Goal: Information Seeking & Learning: Learn about a topic

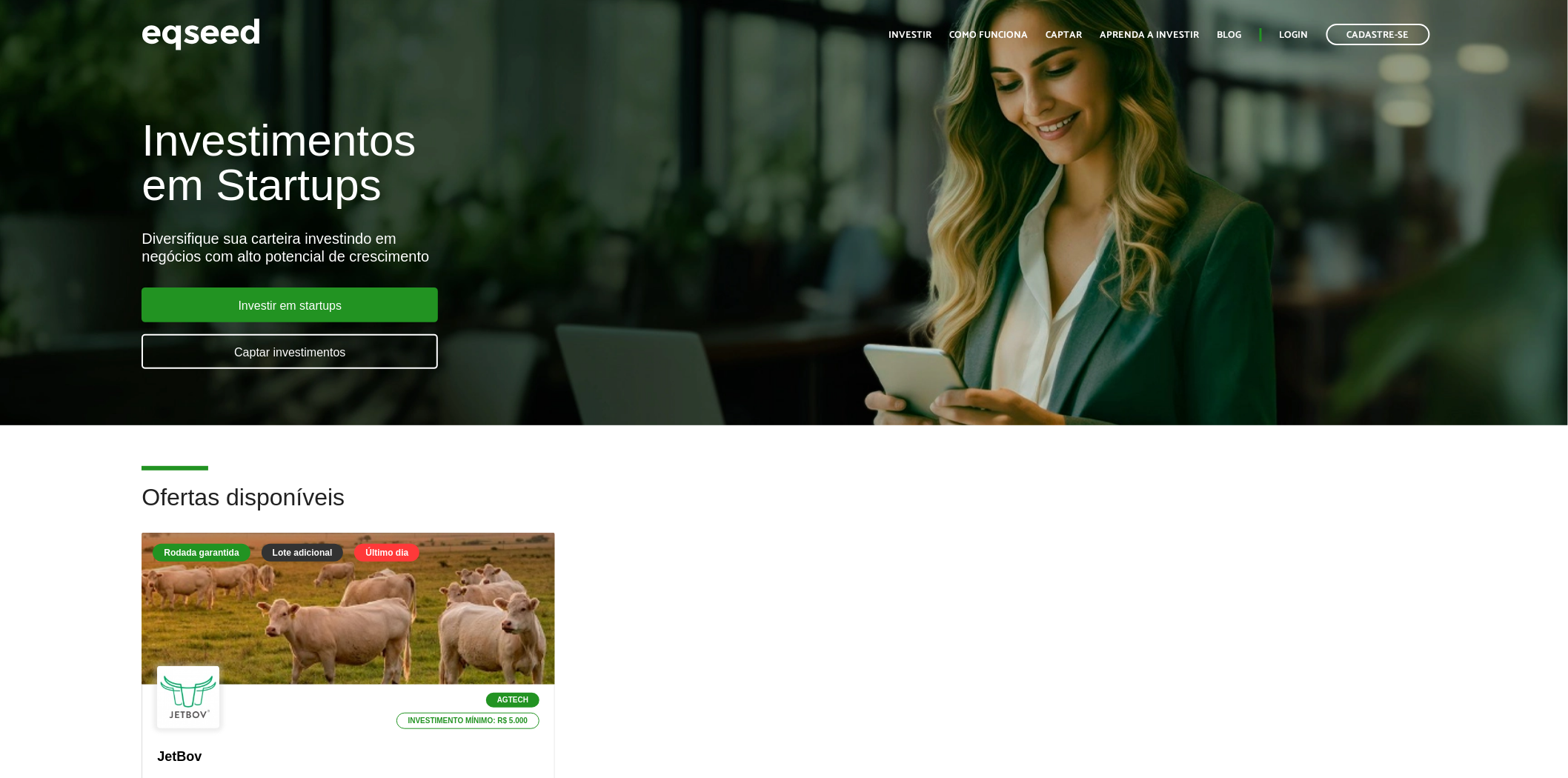
click at [728, 544] on div "Rodada garantida Lote adicional Último dia Agtech Investimento mínimo: R$ 5.000…" at bounding box center [784, 745] width 1307 height 424
click at [1278, 32] on ul "Início Investir Como funciona Captar Aprenda a investir Blog Login Cadastre-se" at bounding box center [1159, 34] width 555 height 21
click at [1286, 35] on link "Login" at bounding box center [1294, 35] width 29 height 9
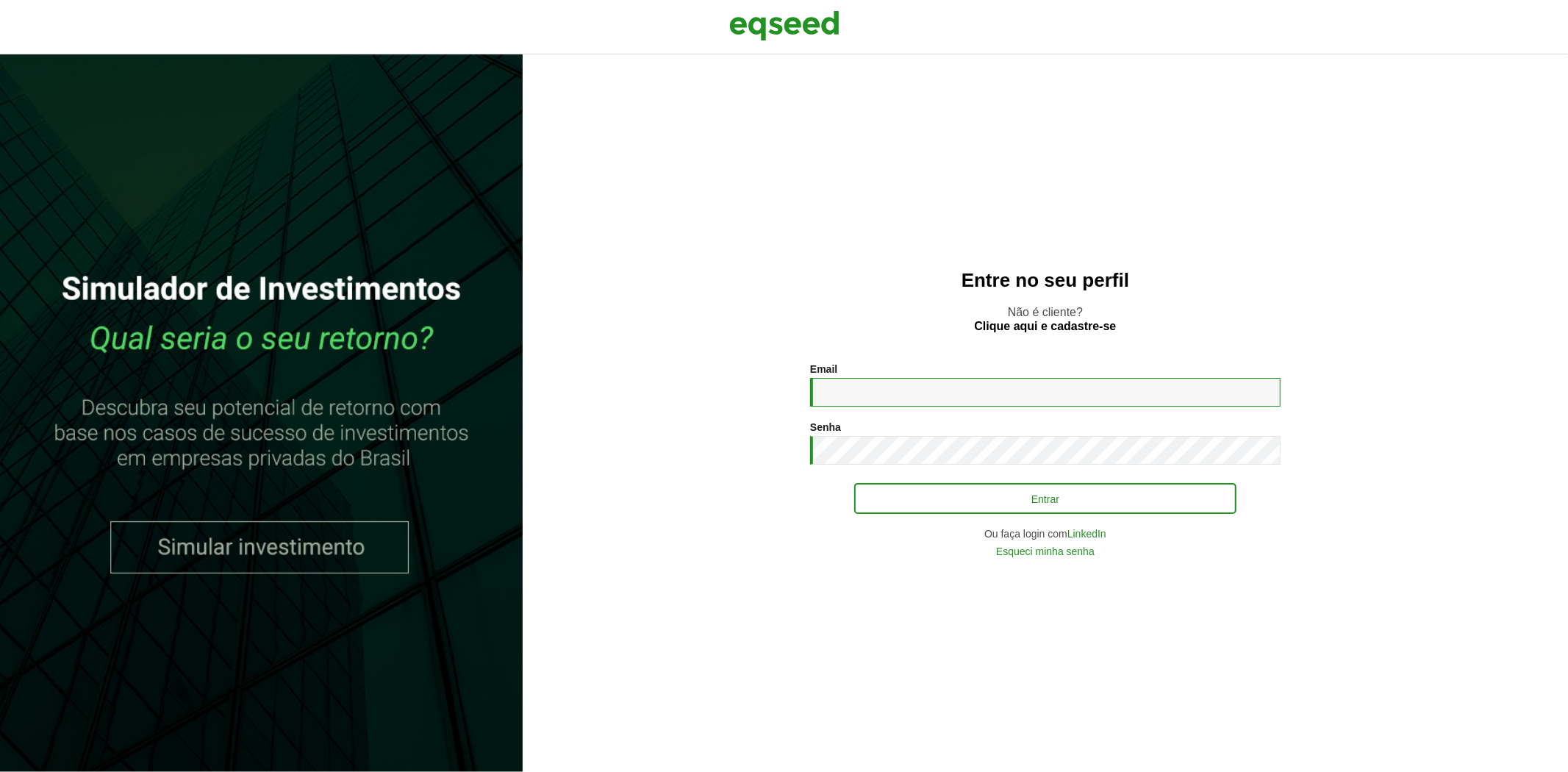
type input "**********"
click at [922, 493] on button "Entrar" at bounding box center [1046, 499] width 383 height 28
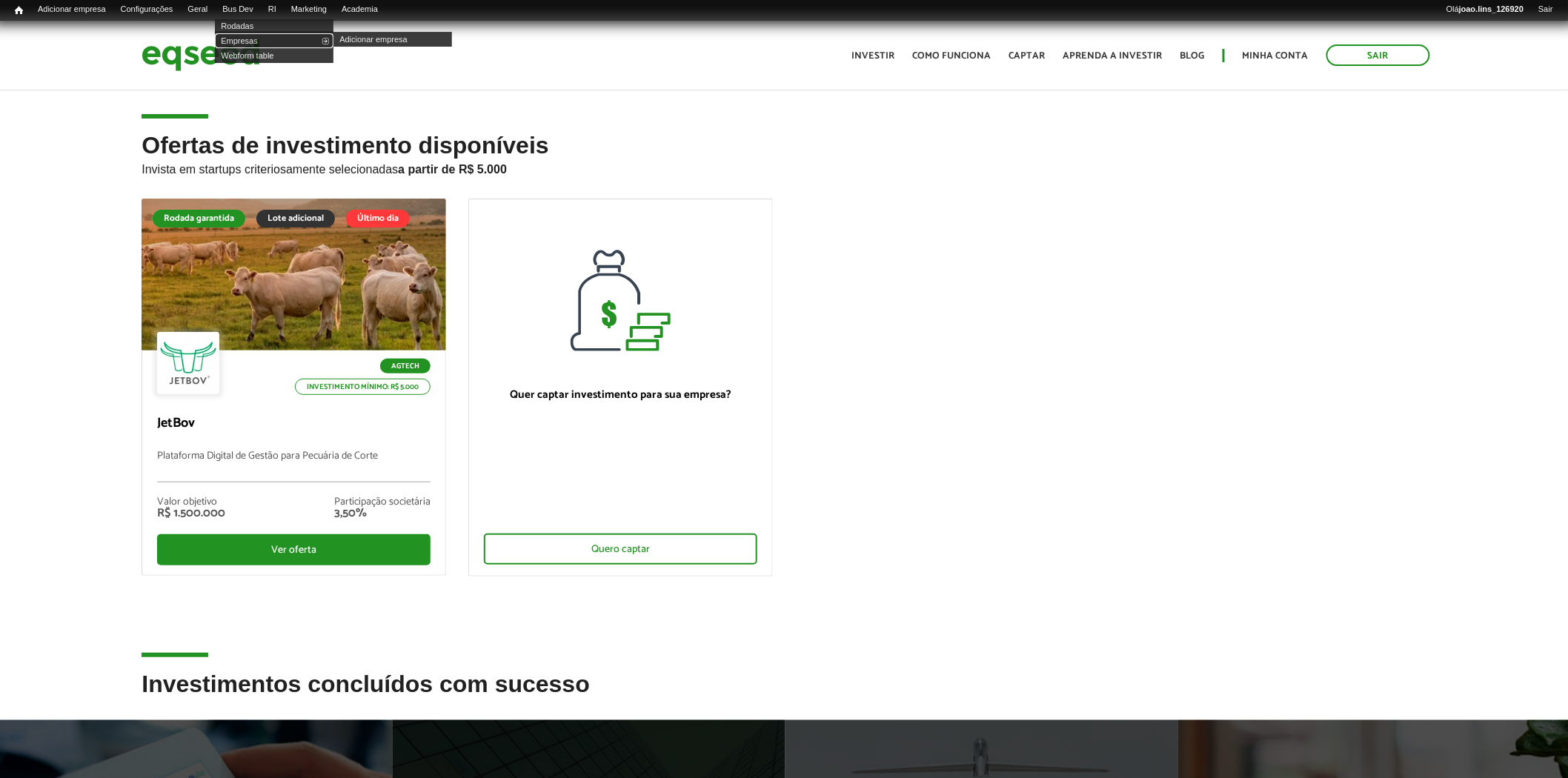
click at [264, 41] on link "Empresas" at bounding box center [274, 41] width 119 height 15
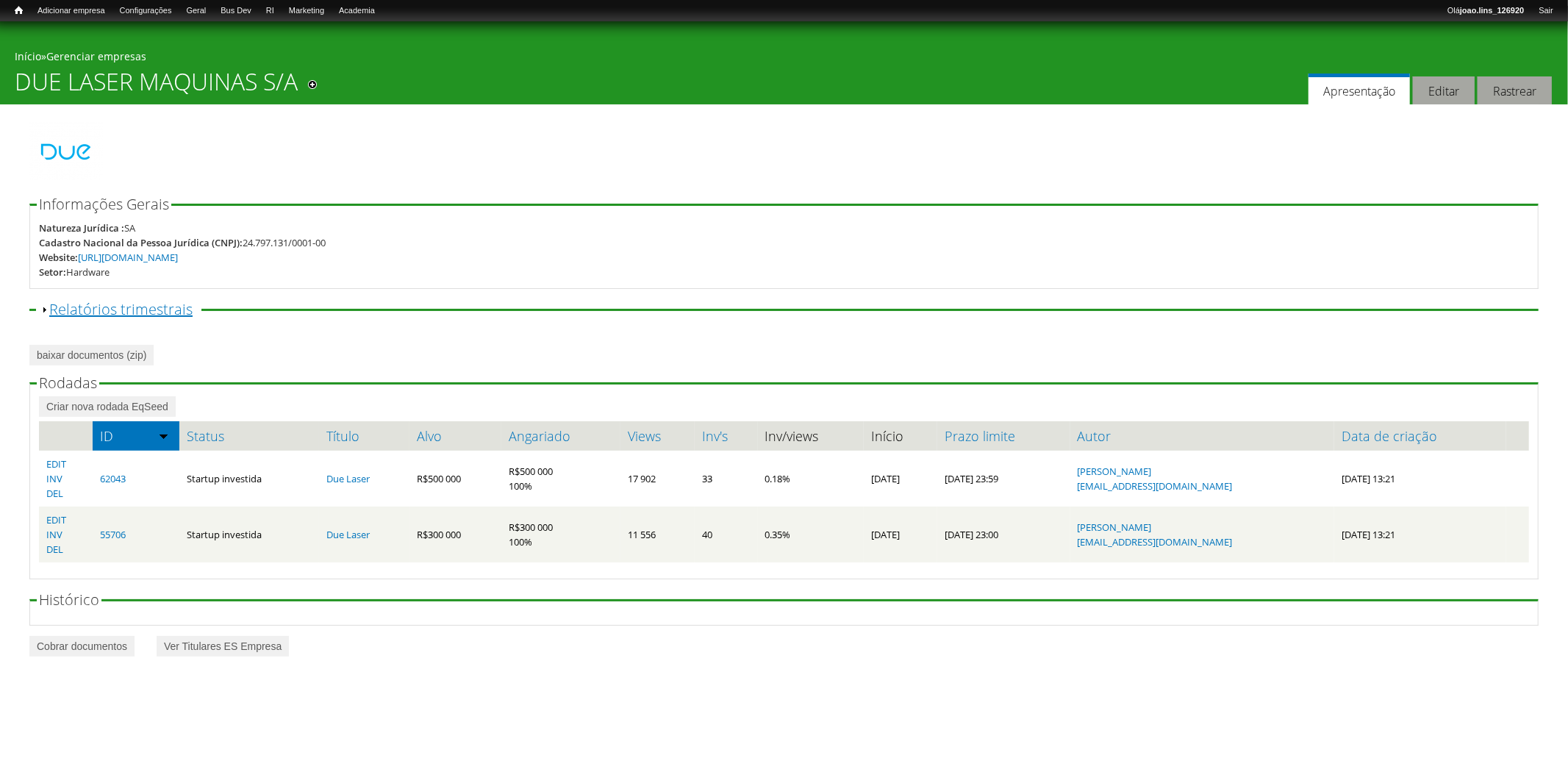
click at [125, 309] on link "Exibir Relatórios trimestrais" at bounding box center [121, 309] width 143 height 20
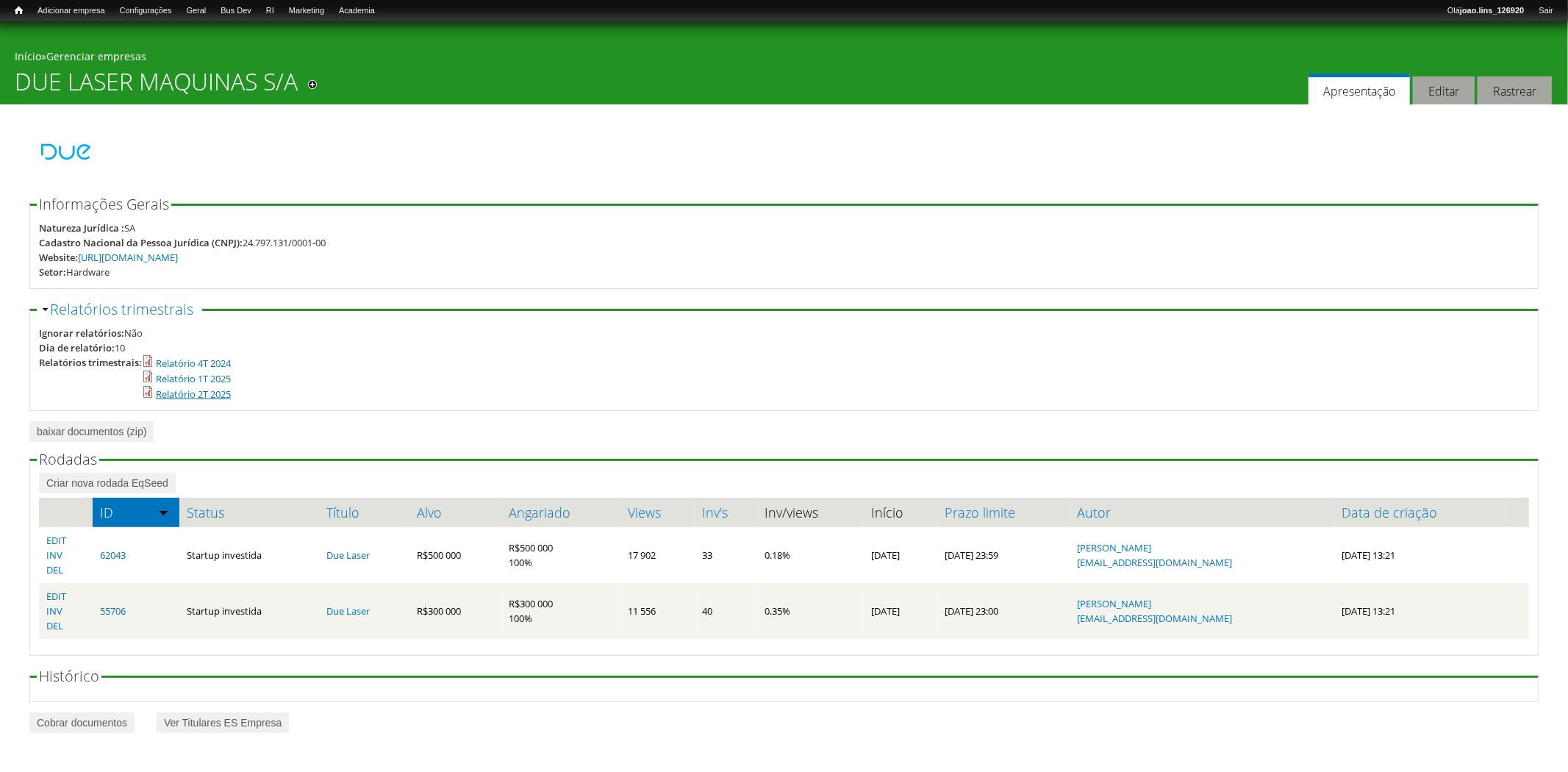
click at [173, 395] on link "Relatório 2T 2025" at bounding box center [193, 394] width 75 height 13
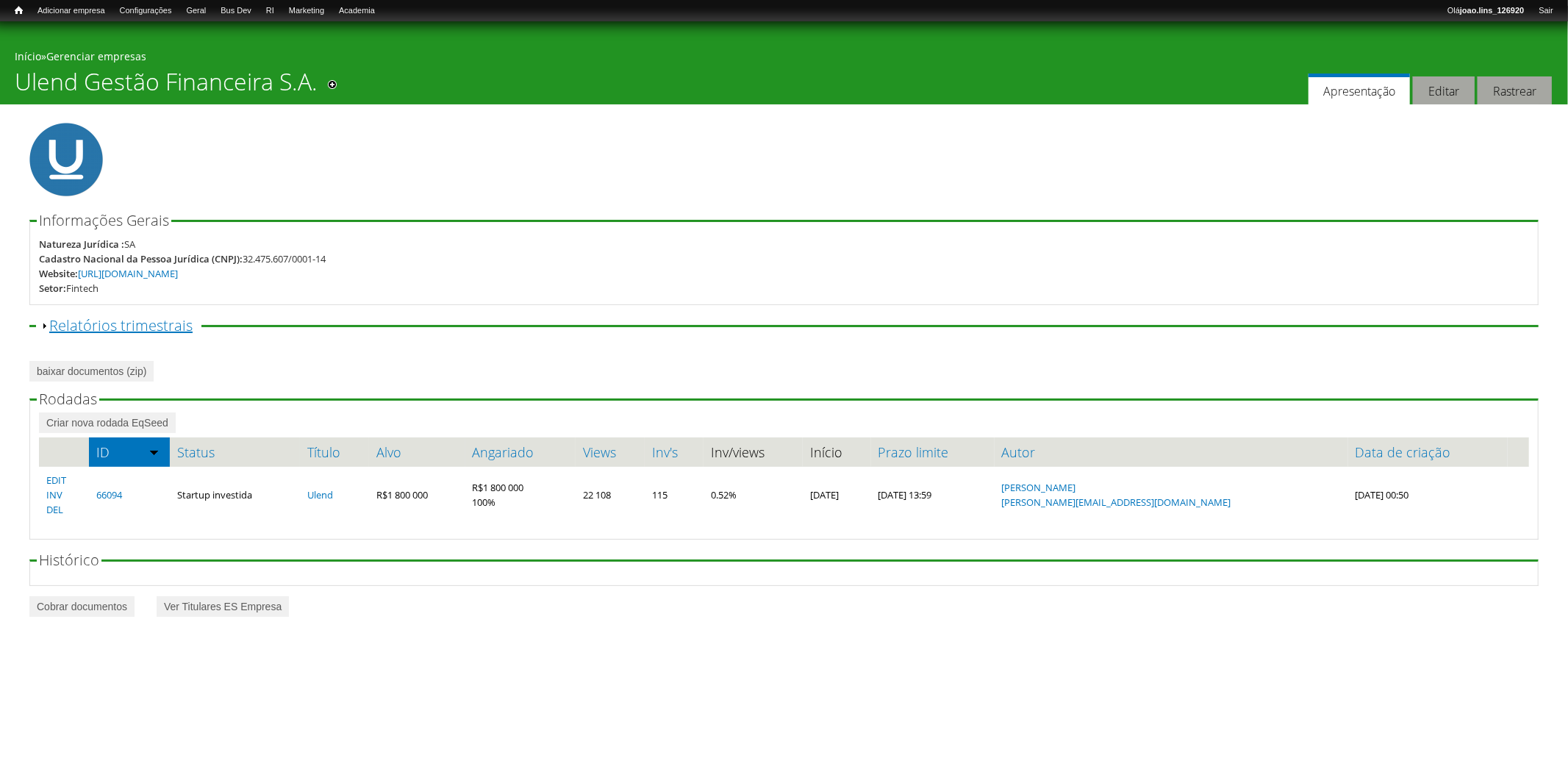
click at [125, 317] on link "Exibir Relatórios trimestrais" at bounding box center [121, 326] width 143 height 20
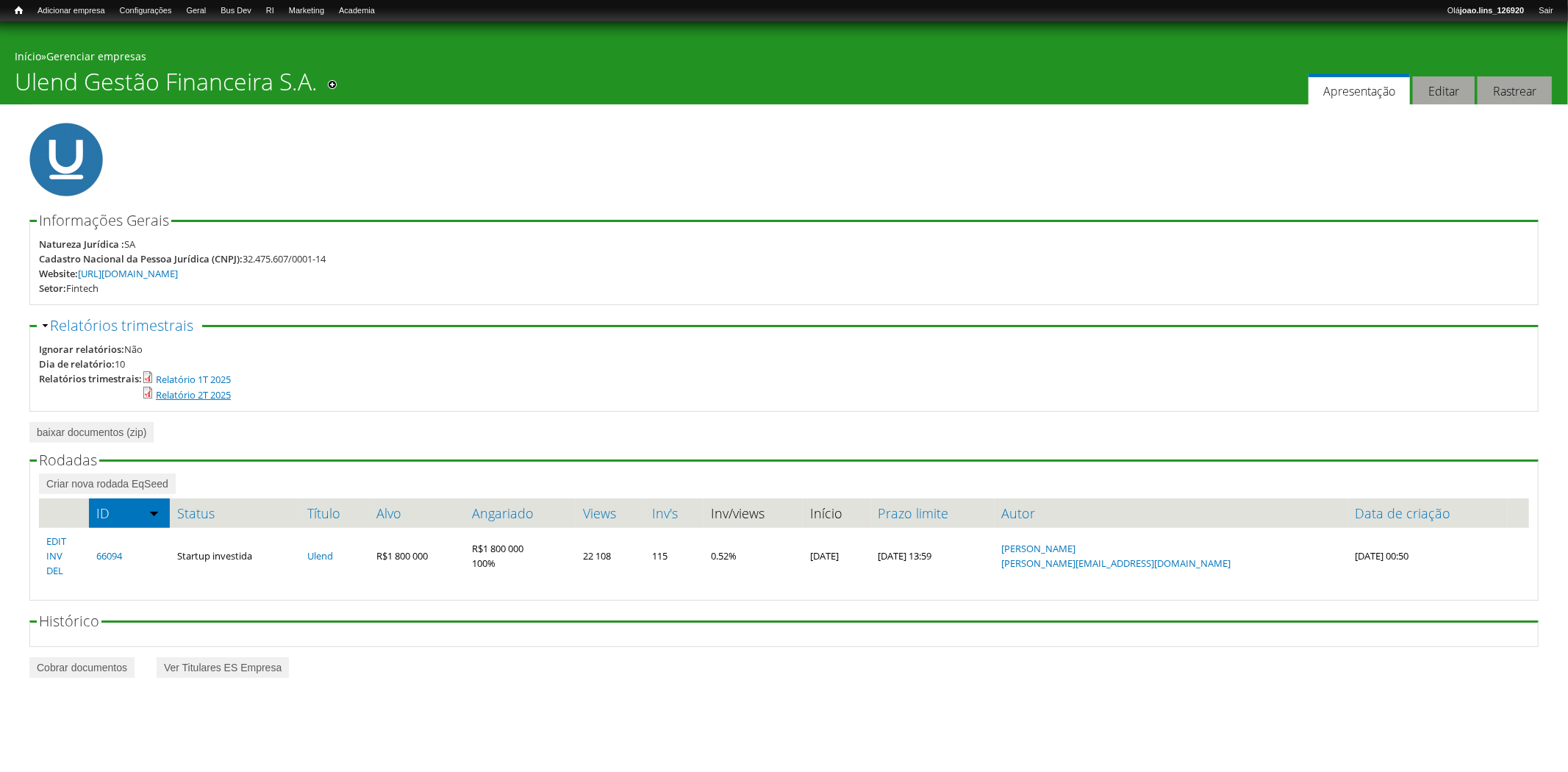
click at [223, 398] on link "Relatório 2T 2025" at bounding box center [193, 395] width 75 height 13
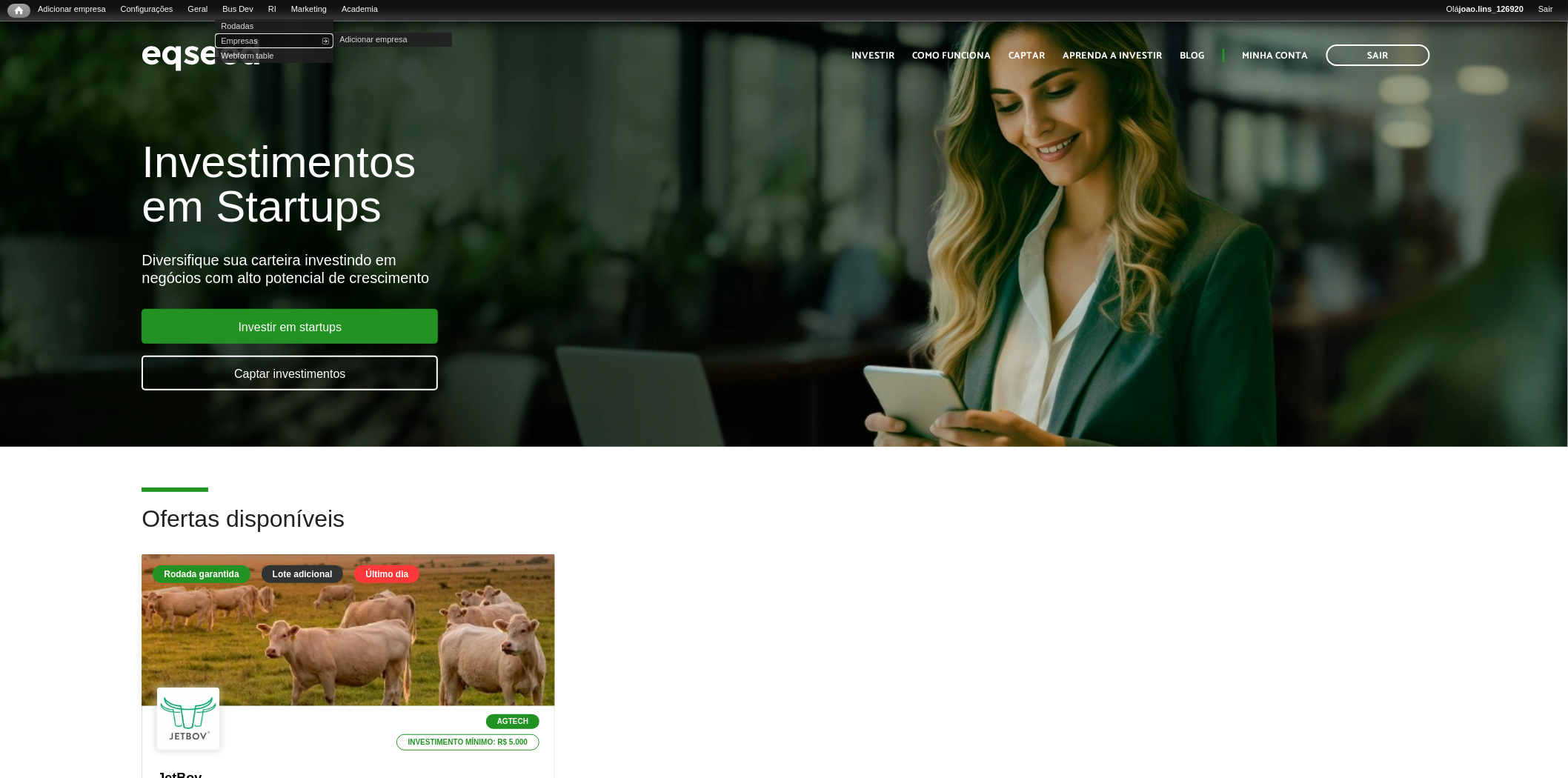
click at [265, 40] on link "Empresas" at bounding box center [274, 41] width 119 height 15
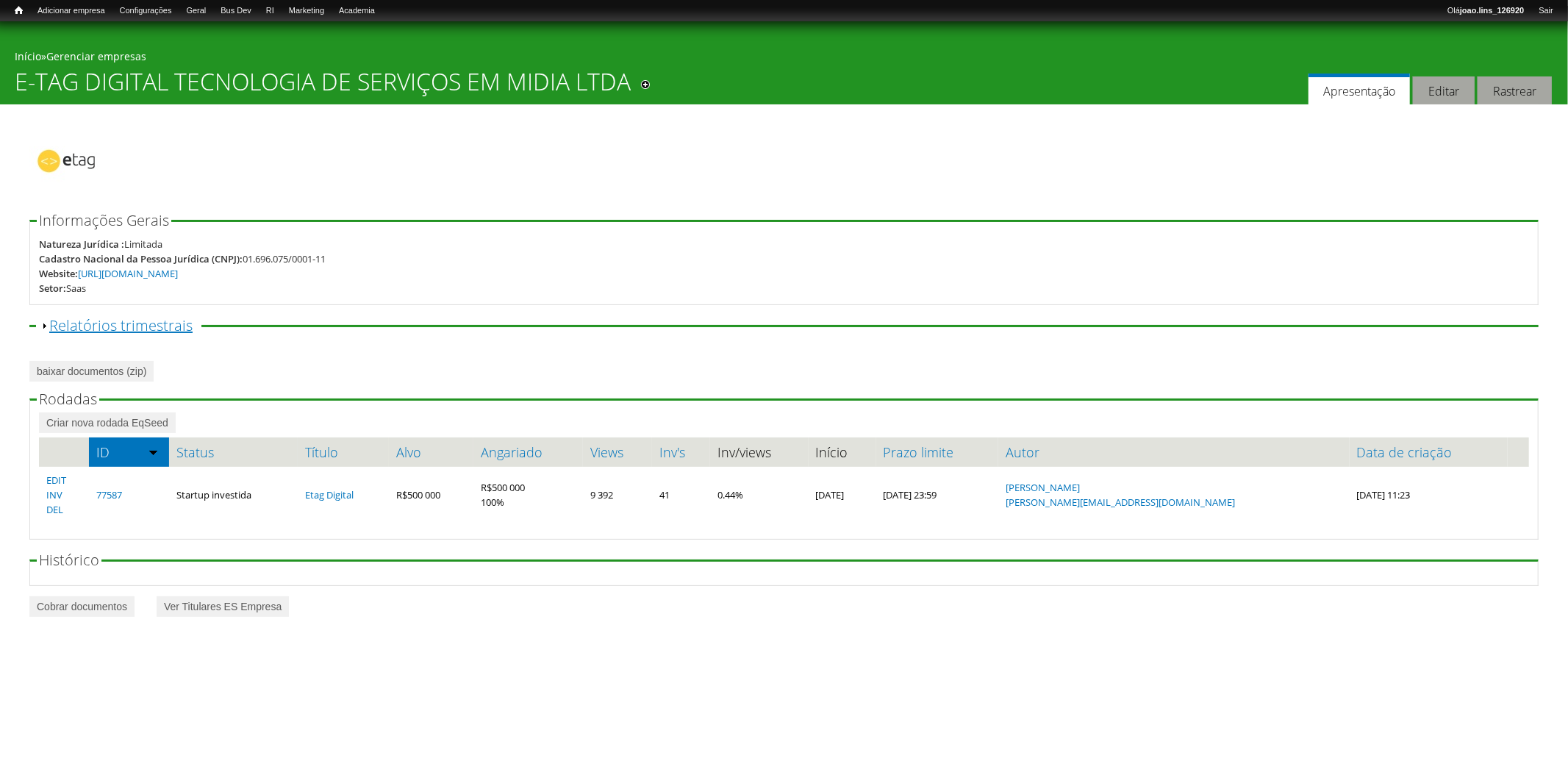
click at [151, 325] on link "Exibir Relatórios trimestrais" at bounding box center [121, 326] width 143 height 20
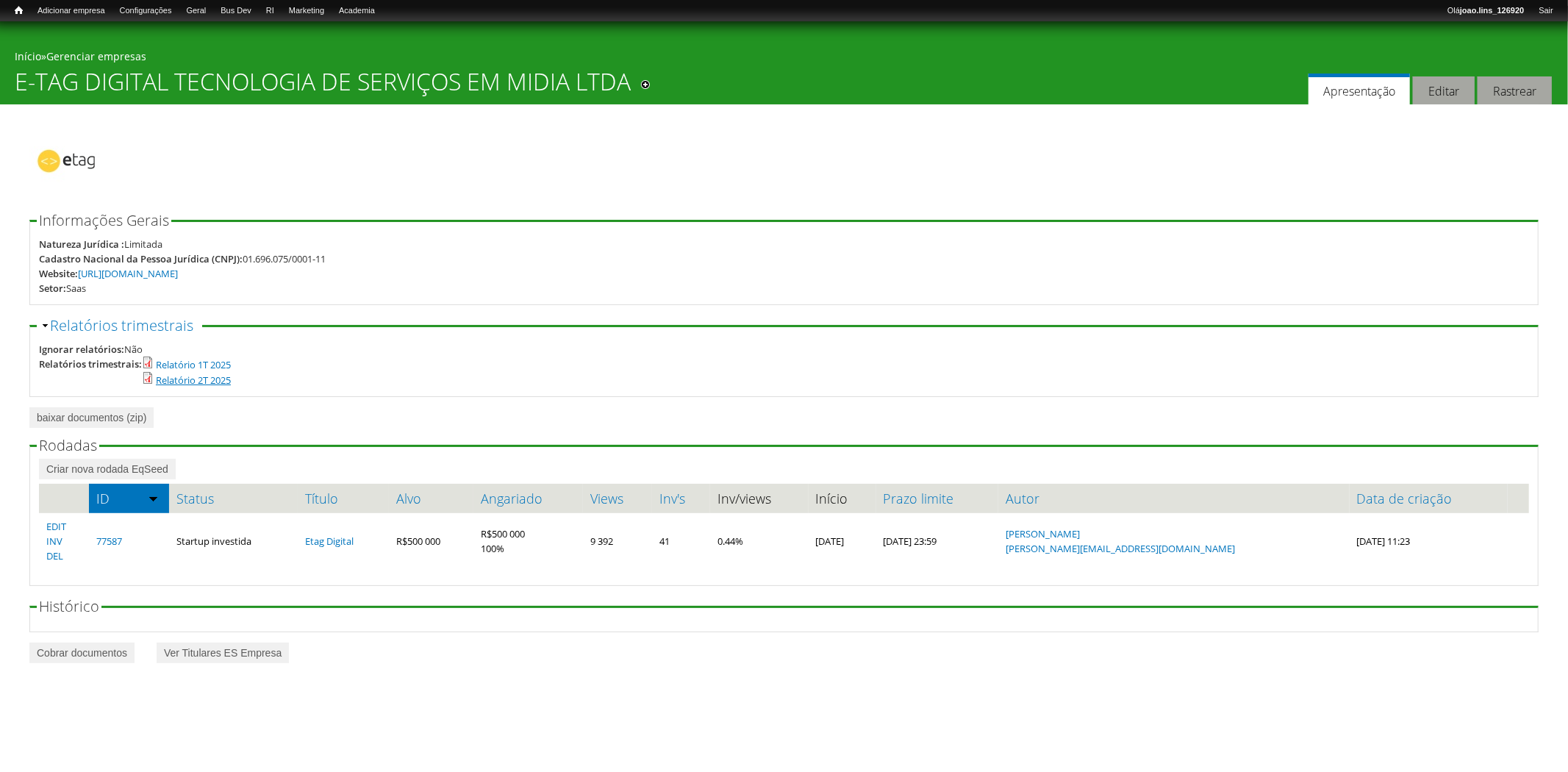
click at [201, 383] on link "Relatório 2T 2025" at bounding box center [193, 380] width 75 height 13
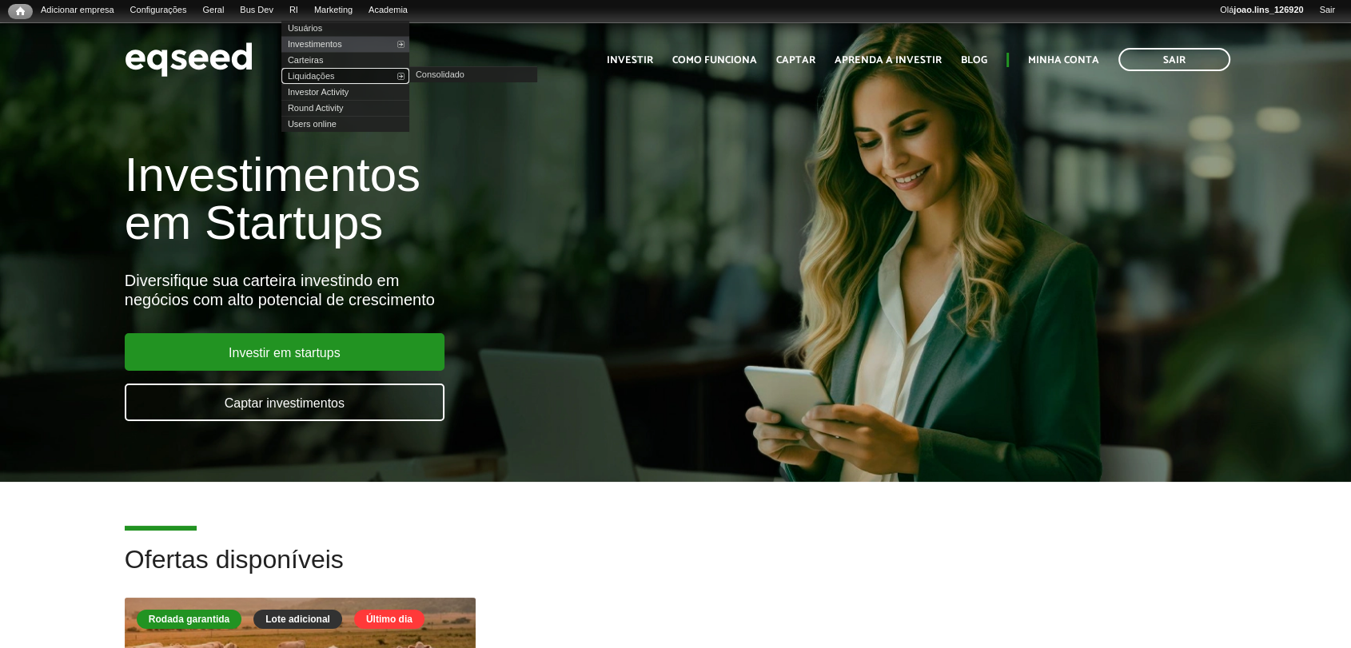
click at [336, 76] on link "Liquidações" at bounding box center [345, 76] width 128 height 16
